Goal: Obtain resource: Obtain resource

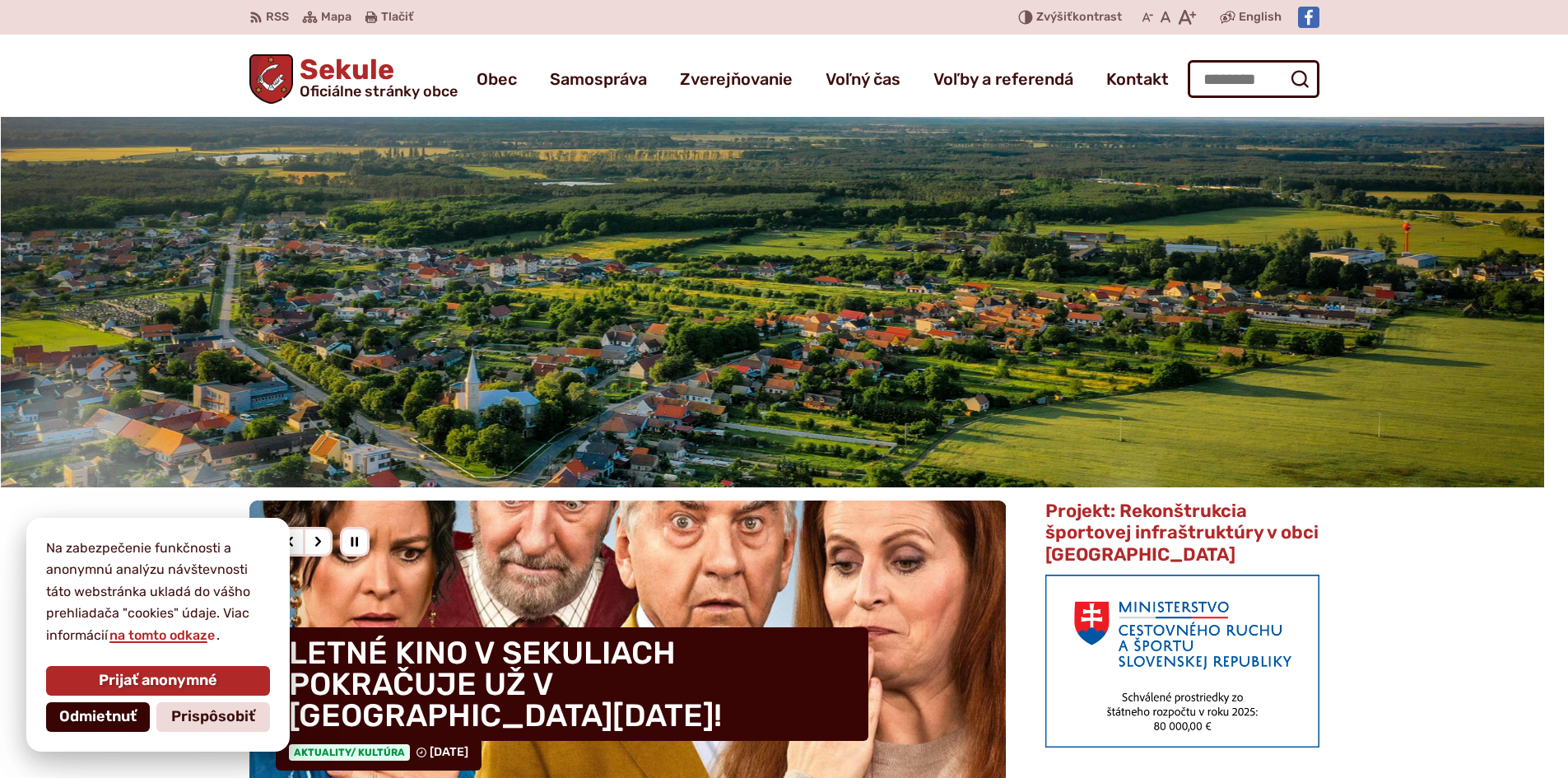
click at [101, 711] on span "Odmietnuť" at bounding box center [98, 717] width 77 height 18
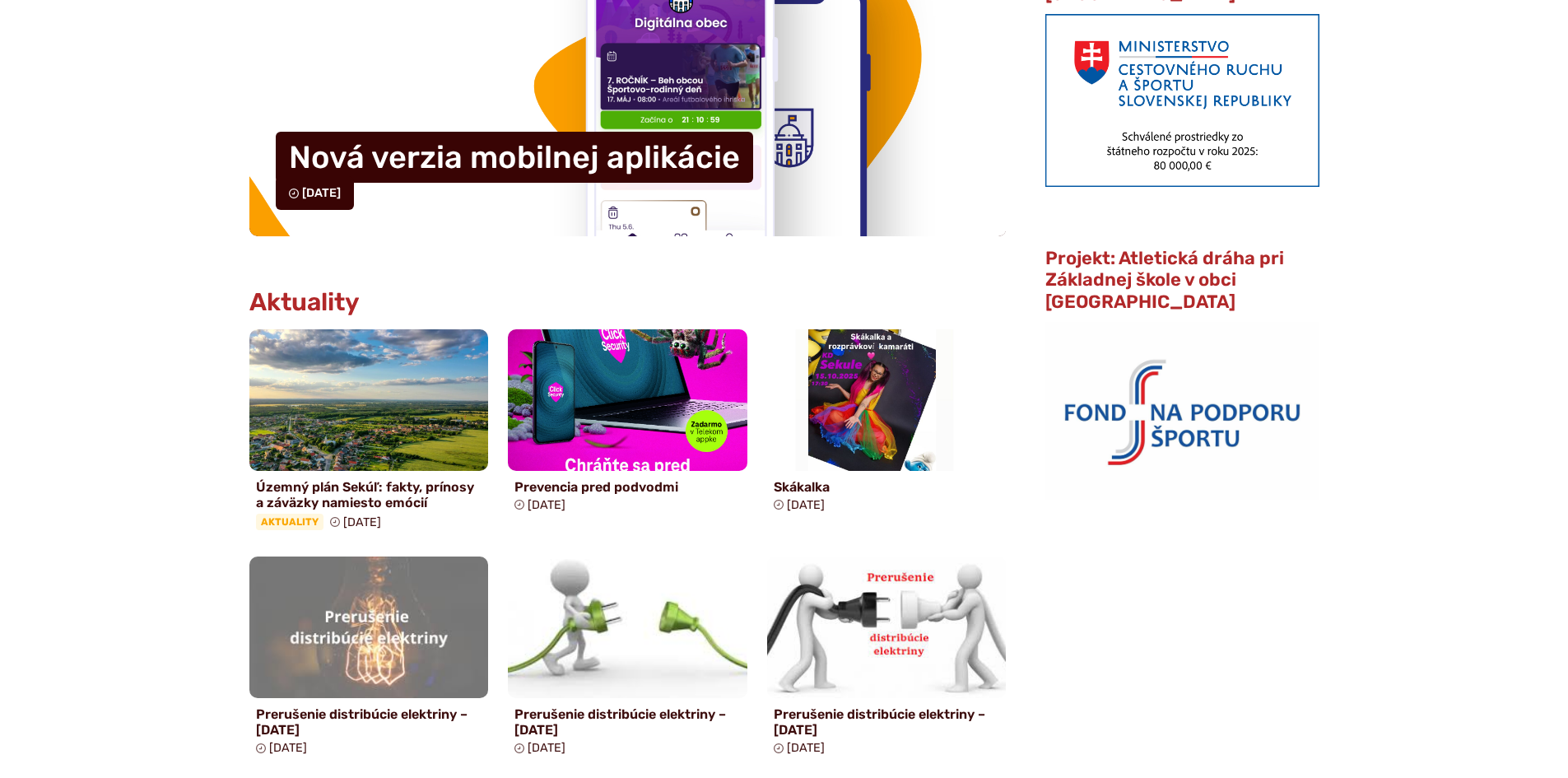
scroll to position [576, 0]
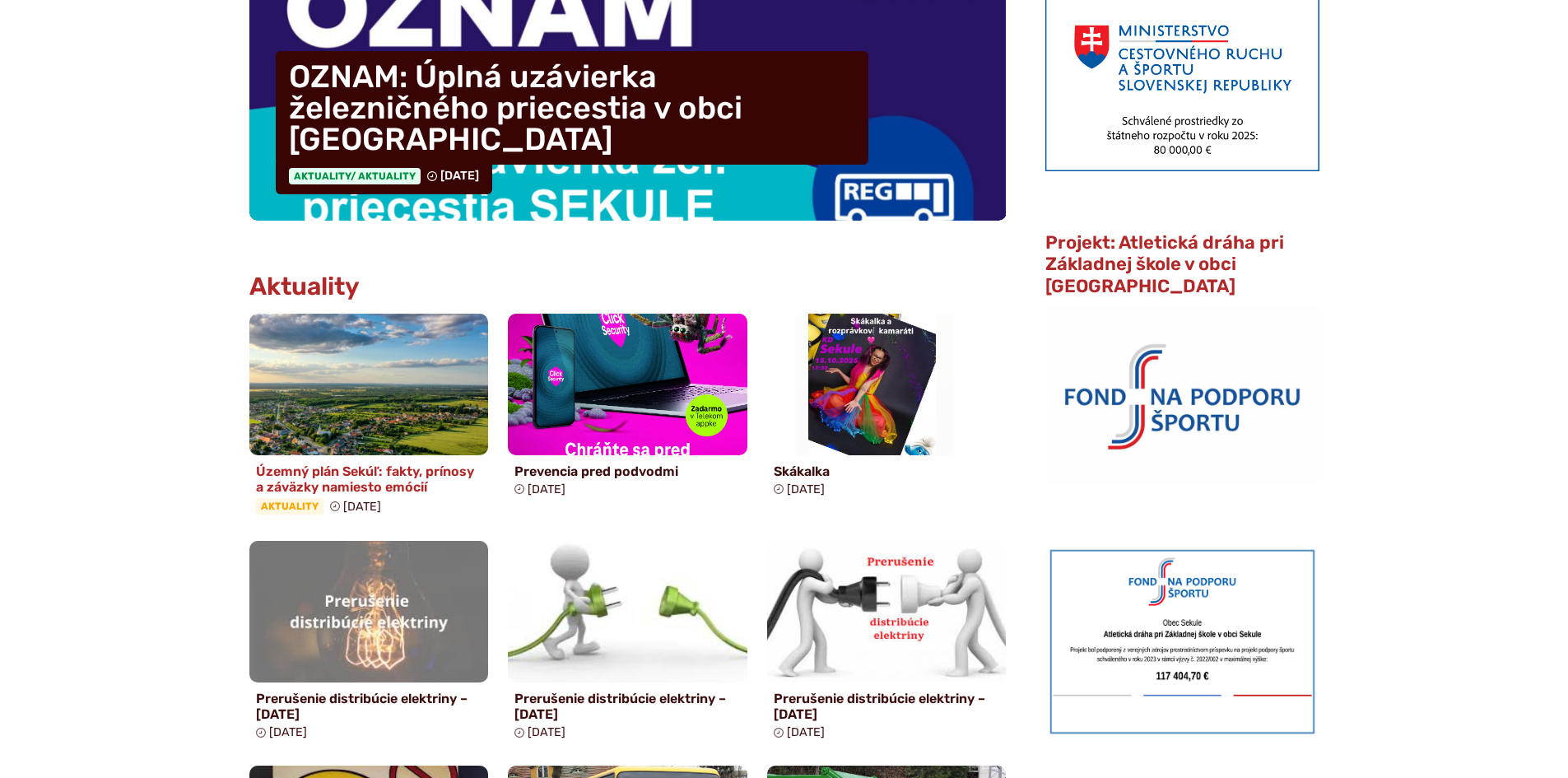
click at [340, 476] on h4 "Územný plán Sekúľ: fakty, prínosy a záväzky namiesto emócií" at bounding box center [368, 478] width 226 height 32
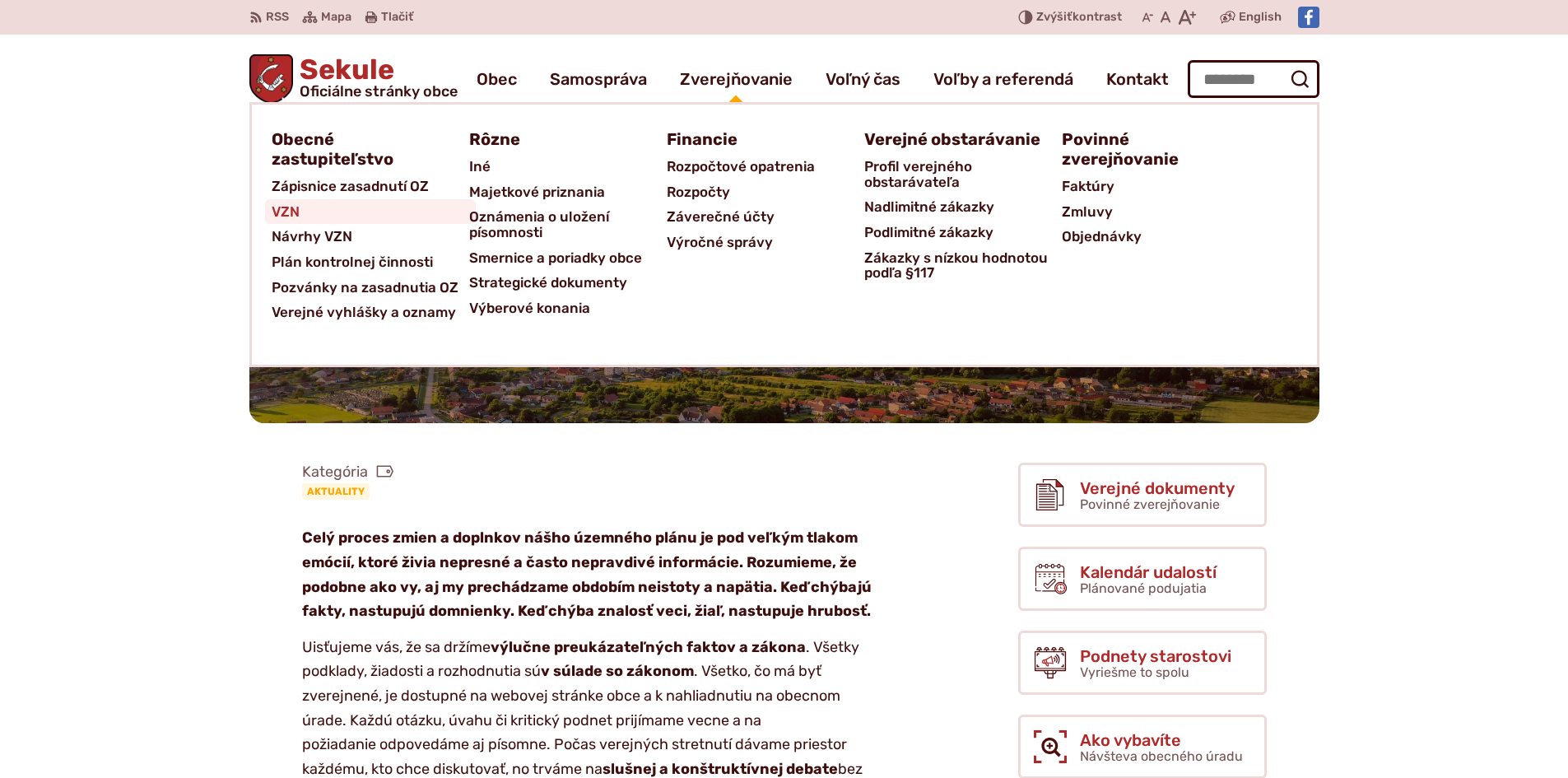
click at [307, 213] on link "VZN" at bounding box center [370, 212] width 197 height 25
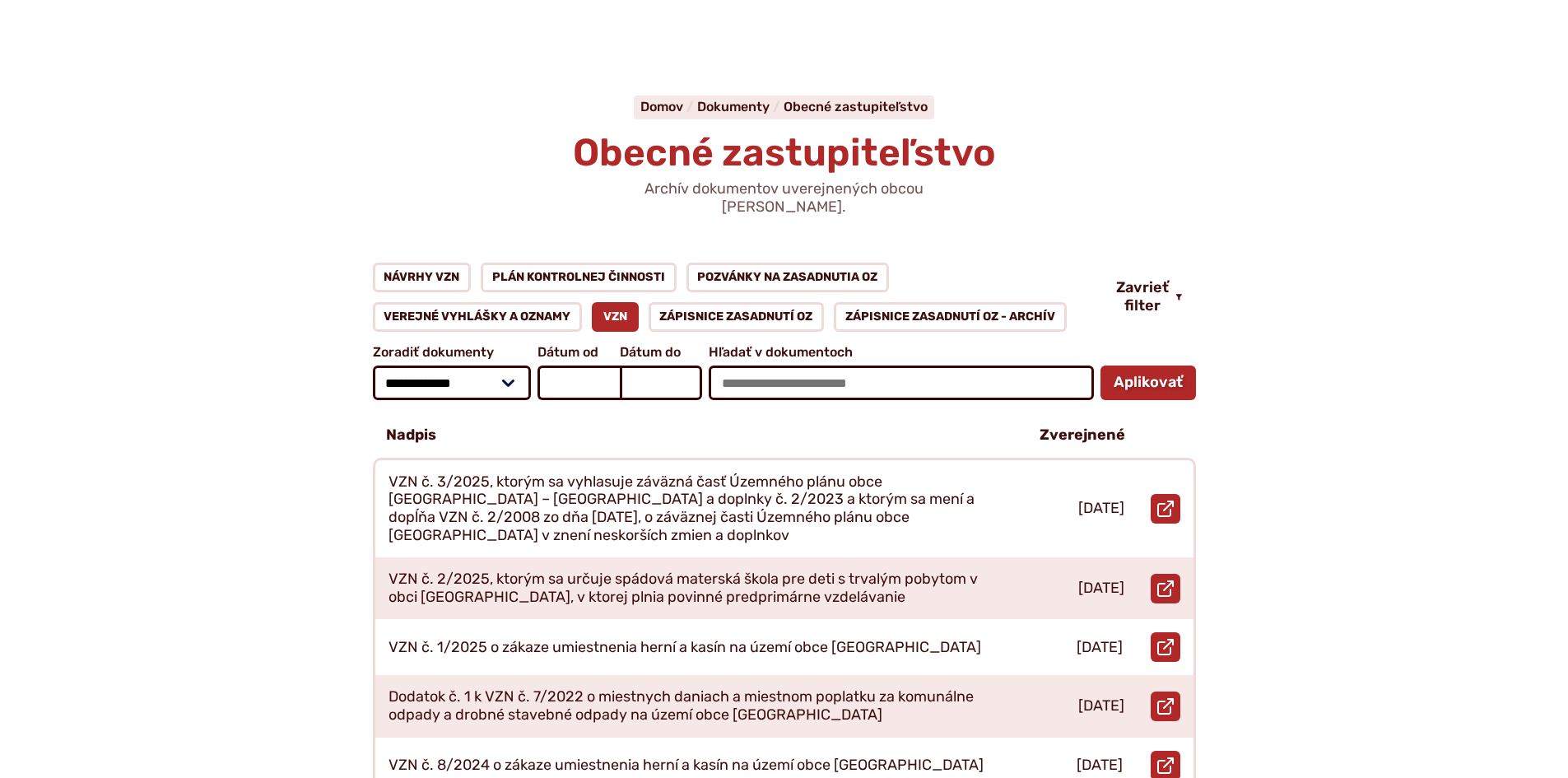
scroll to position [165, 0]
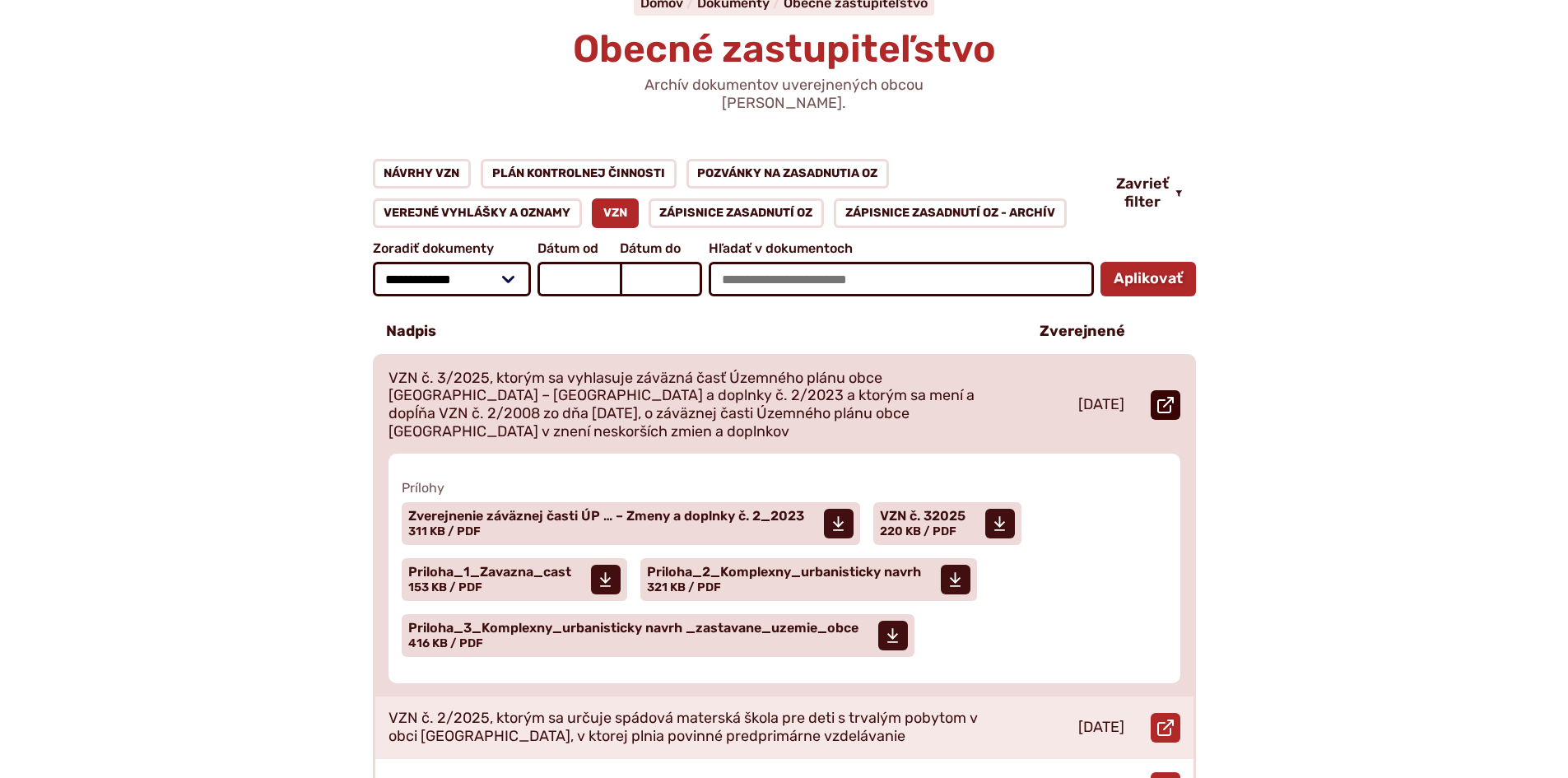
click at [1163, 396] on use at bounding box center [1165, 404] width 16 height 16
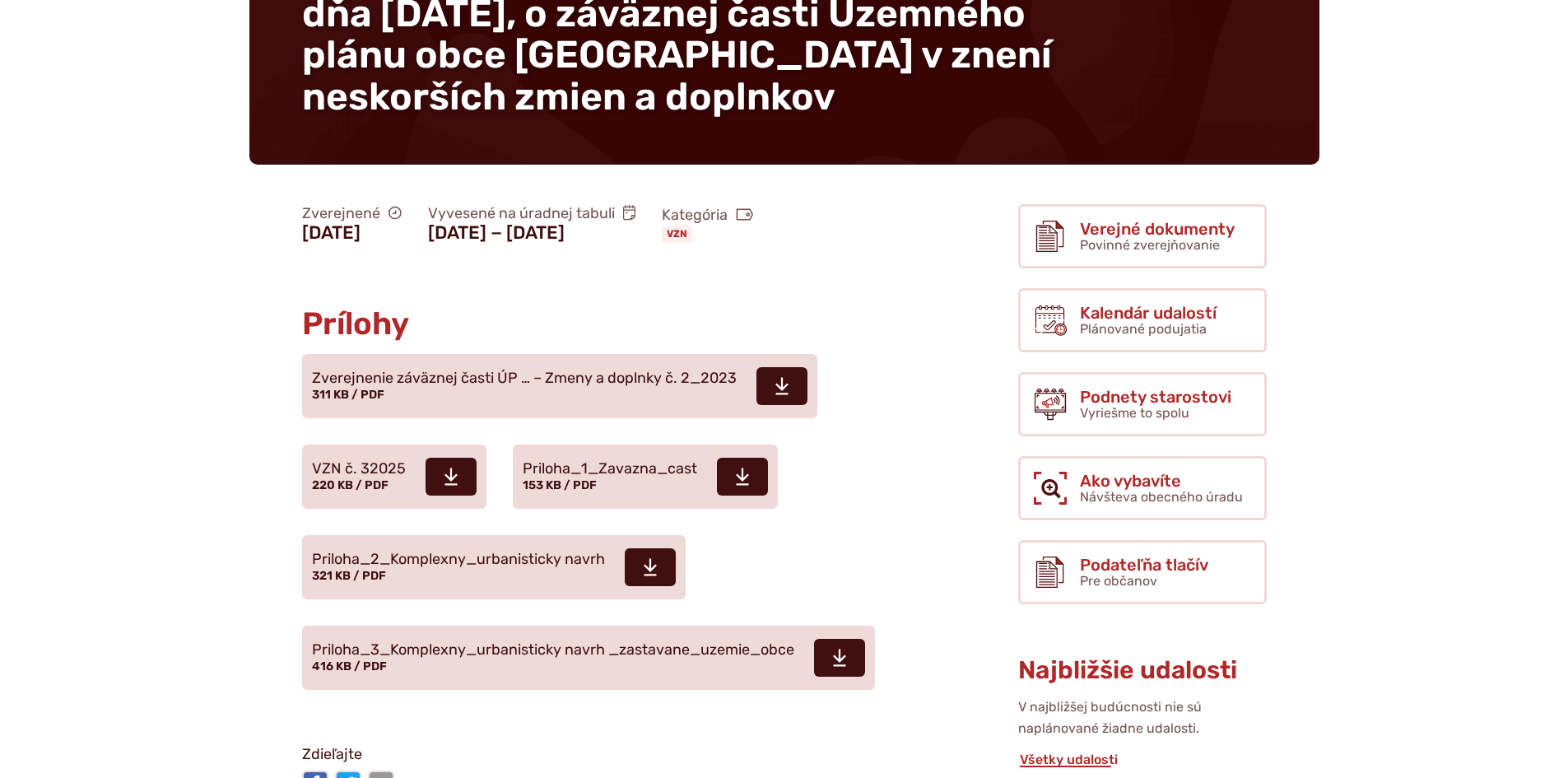
scroll to position [412, 0]
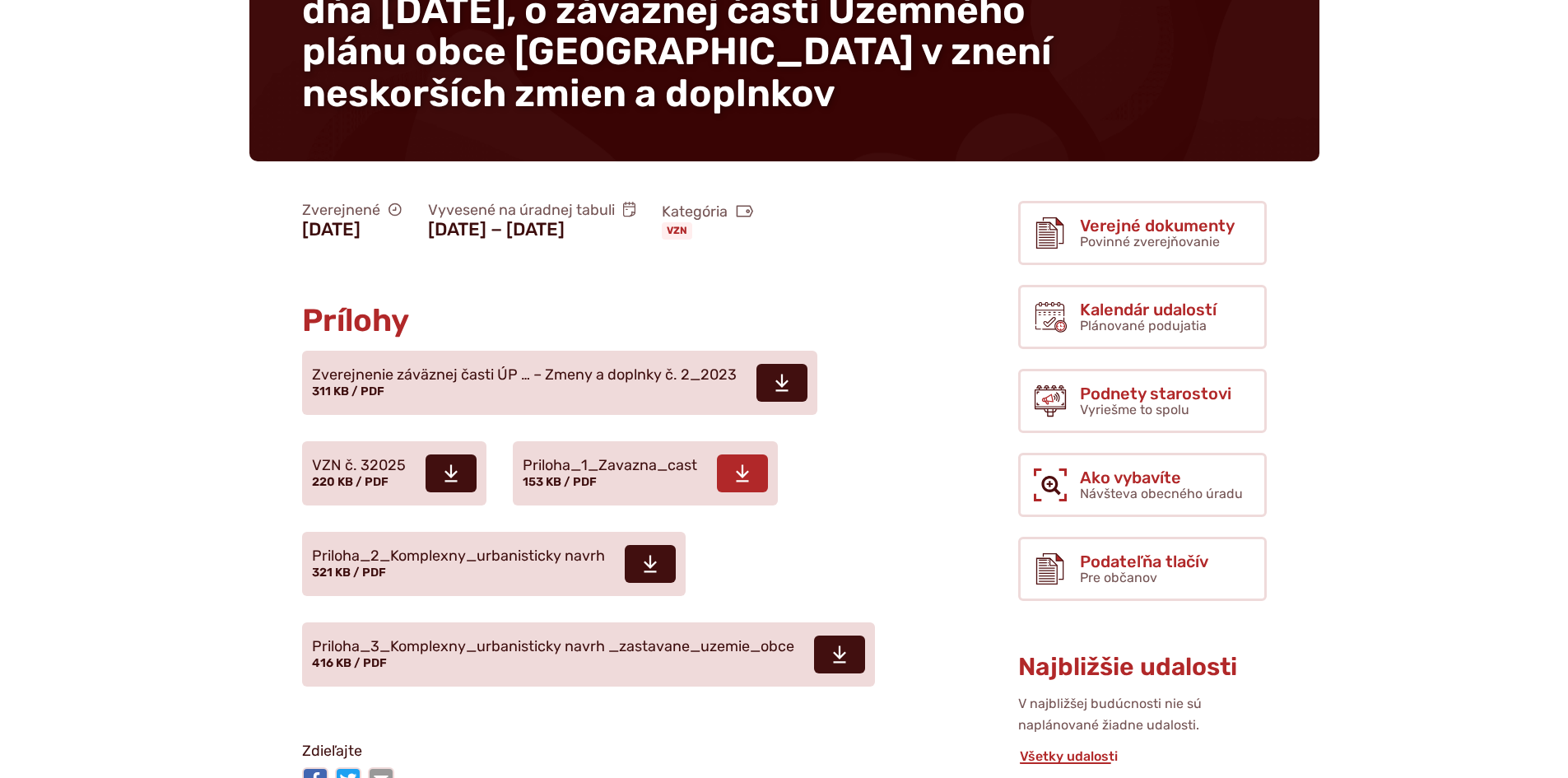
click at [748, 463] on icon at bounding box center [742, 473] width 14 height 20
